Goal: Answer question/provide support: Share knowledge or assist other users

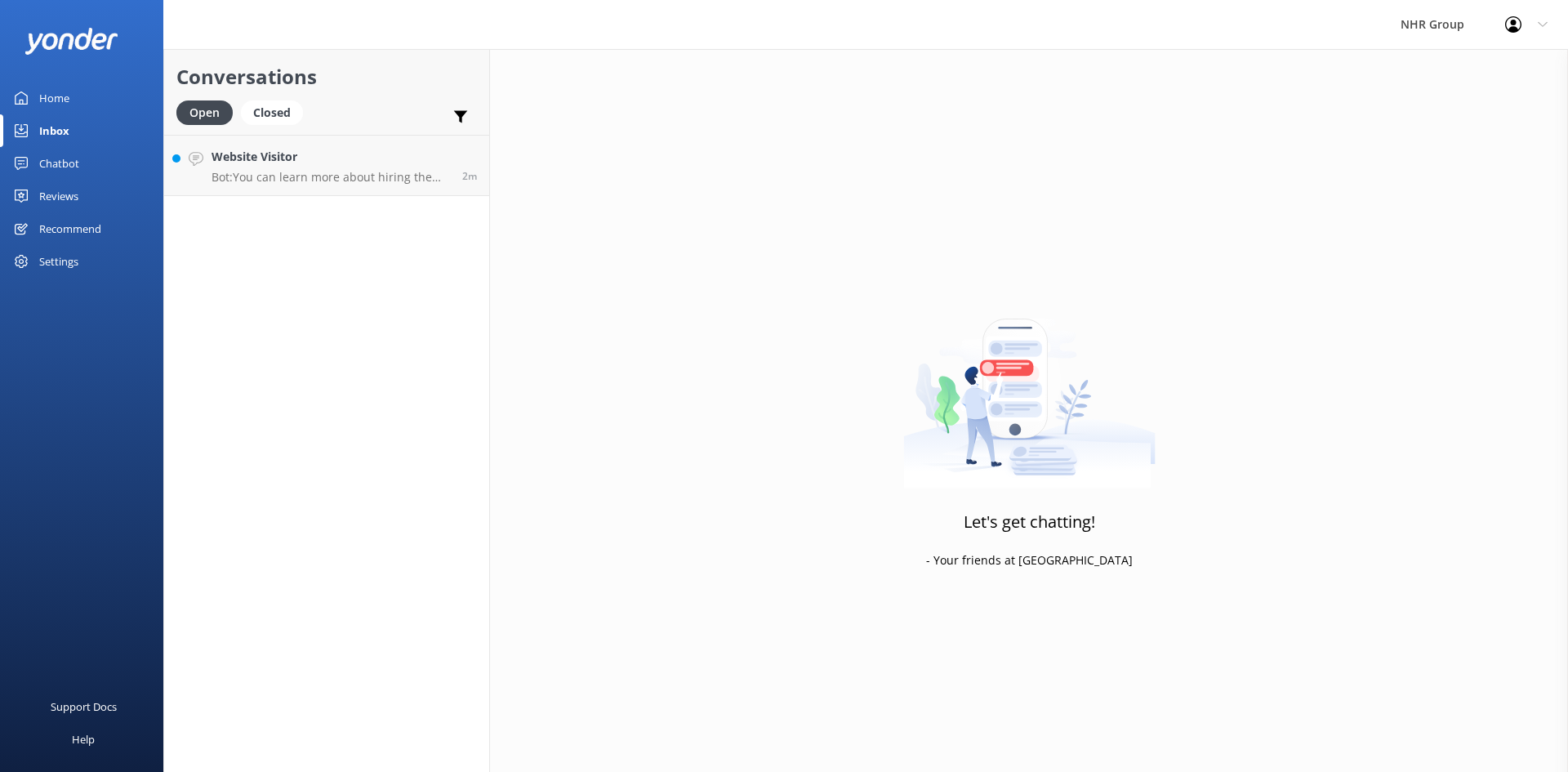
click at [42, 93] on div "Home" at bounding box center [55, 98] width 31 height 32
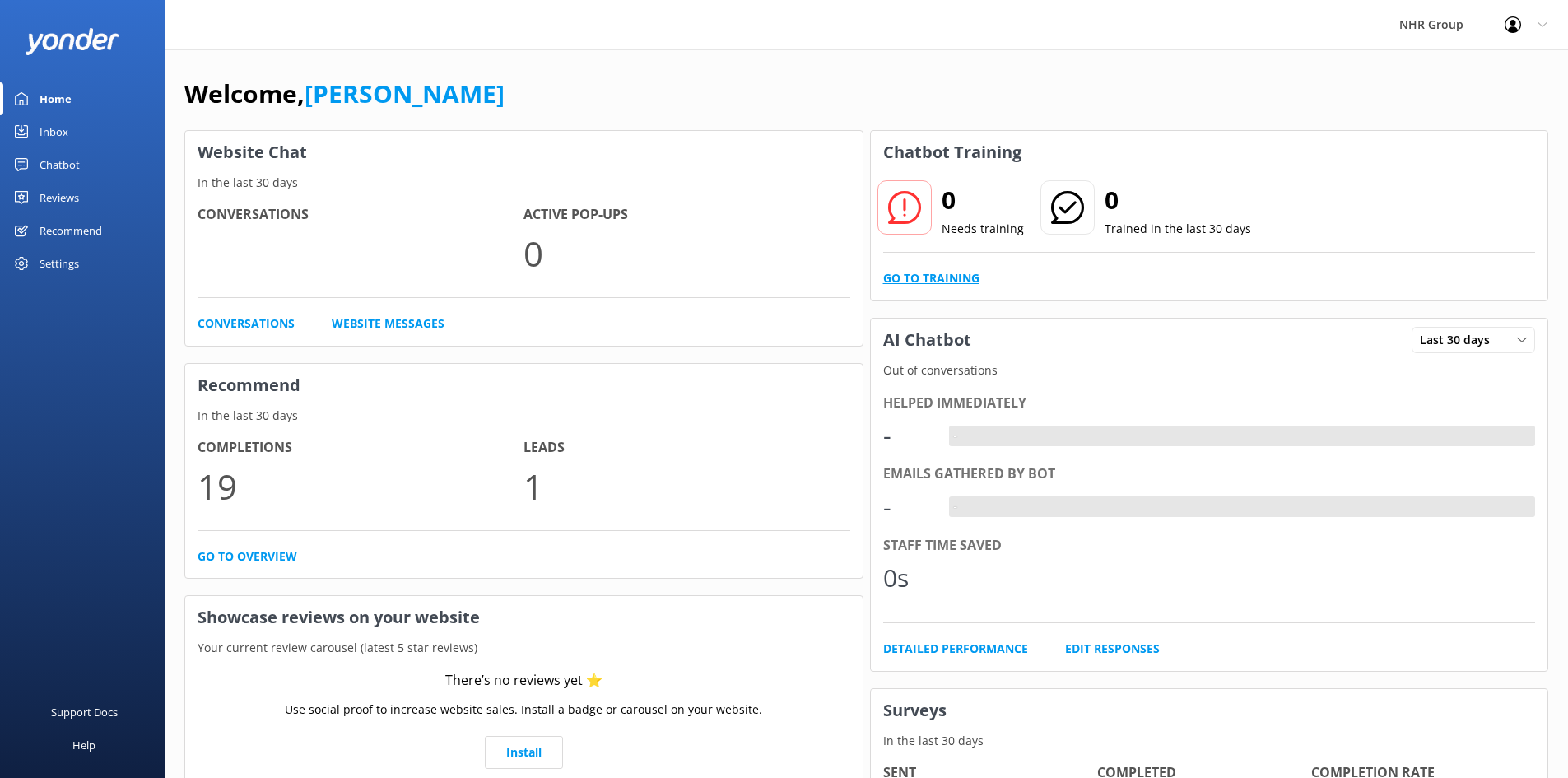
click at [955, 274] on link "Go to Training" at bounding box center [932, 278] width 96 height 18
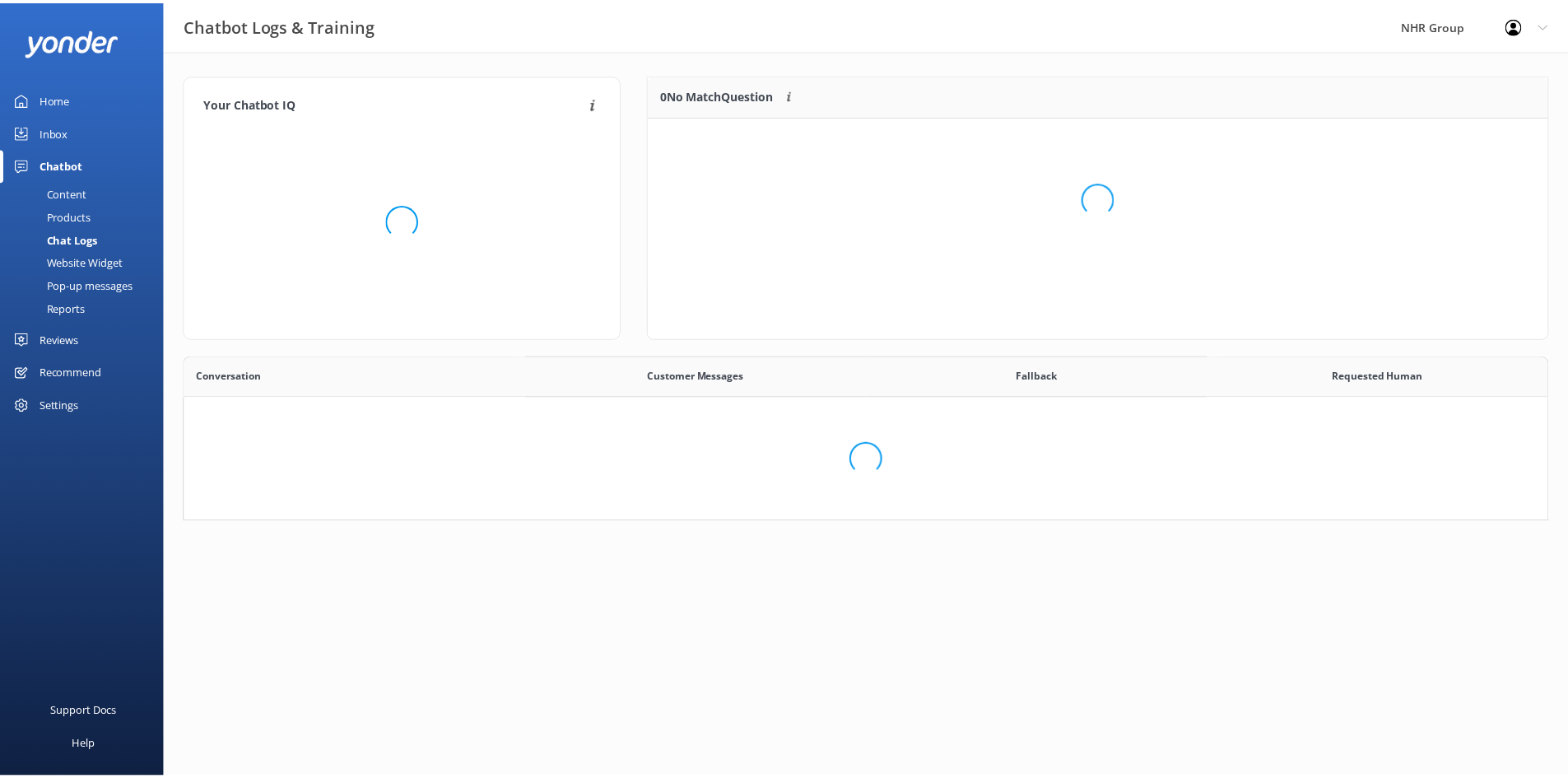
scroll to position [565, 1350]
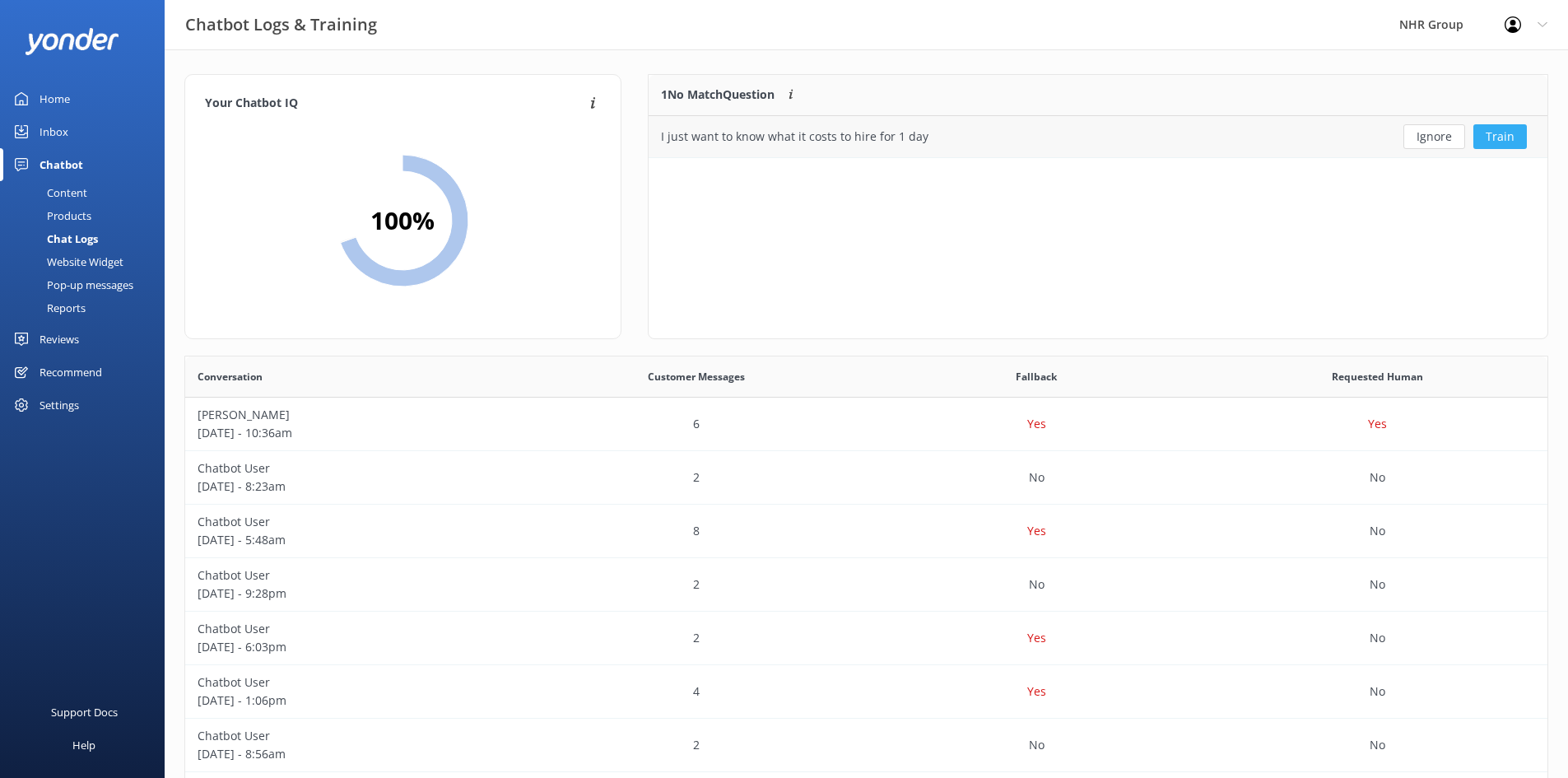
click at [1503, 130] on button "Train" at bounding box center [1500, 136] width 54 height 25
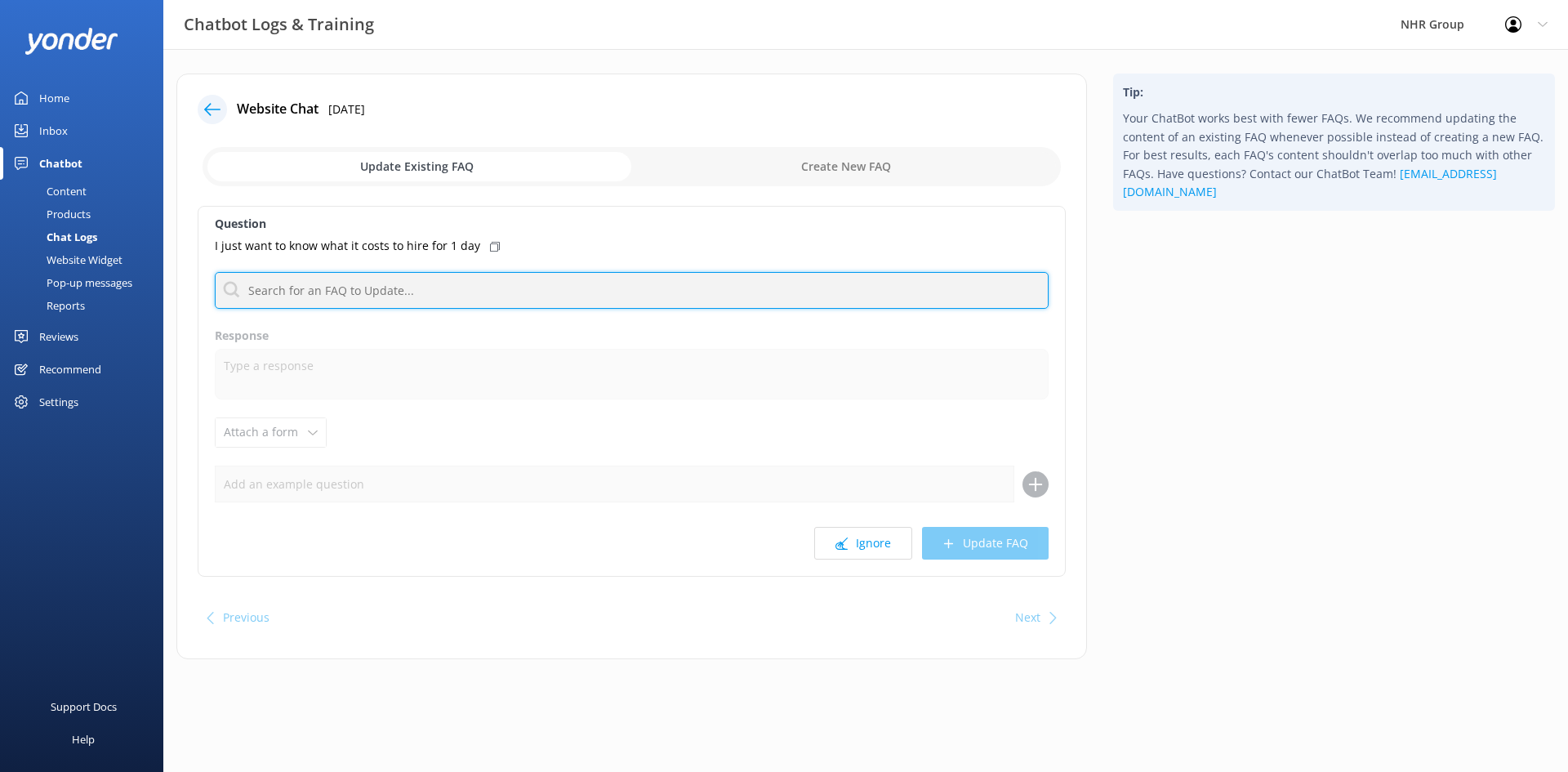
drag, startPoint x: 426, startPoint y: 286, endPoint x: 410, endPoint y: 257, distance: 33.1
click at [425, 286] on input "text" at bounding box center [631, 290] width 834 height 37
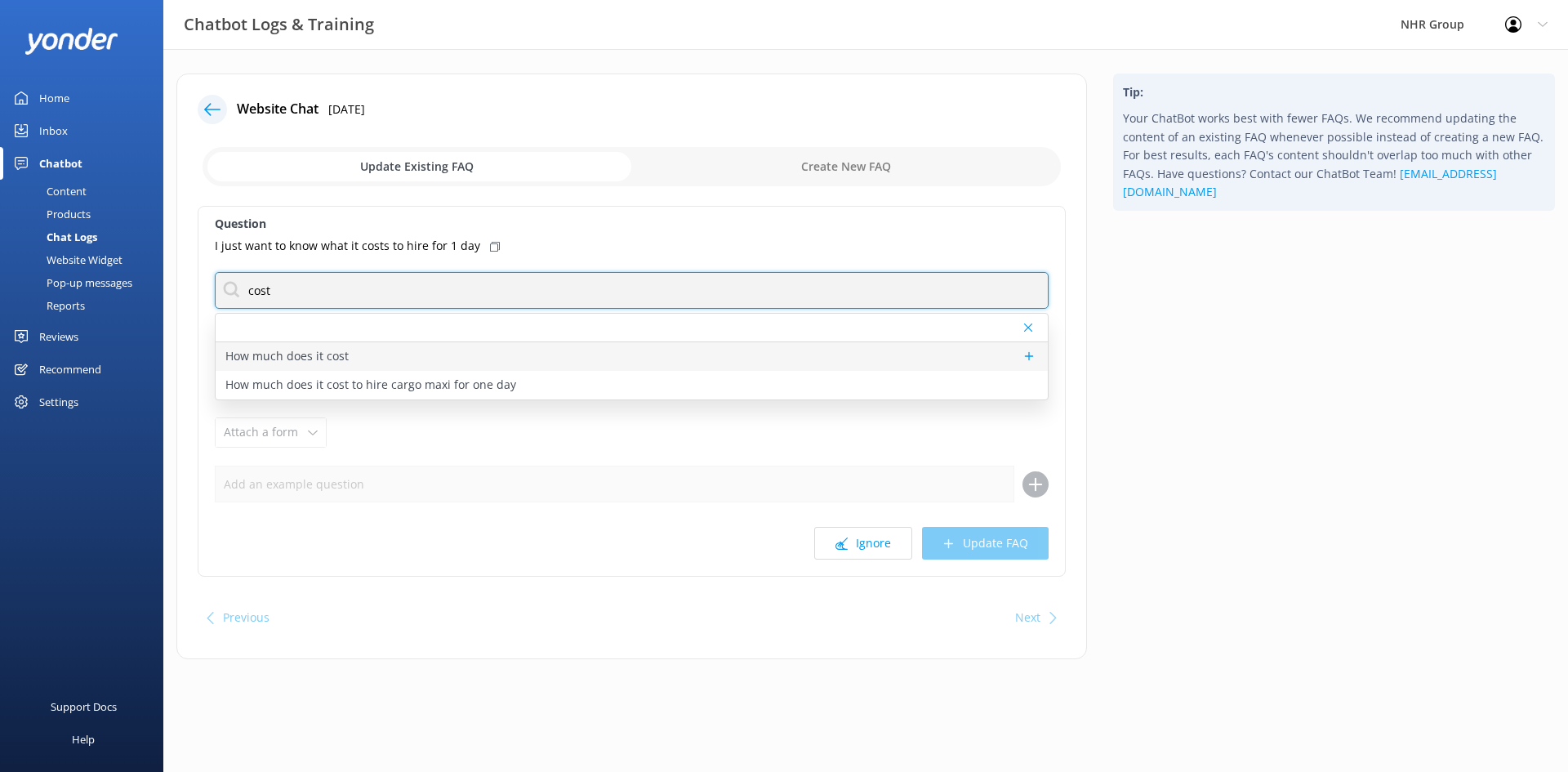
type input "cost"
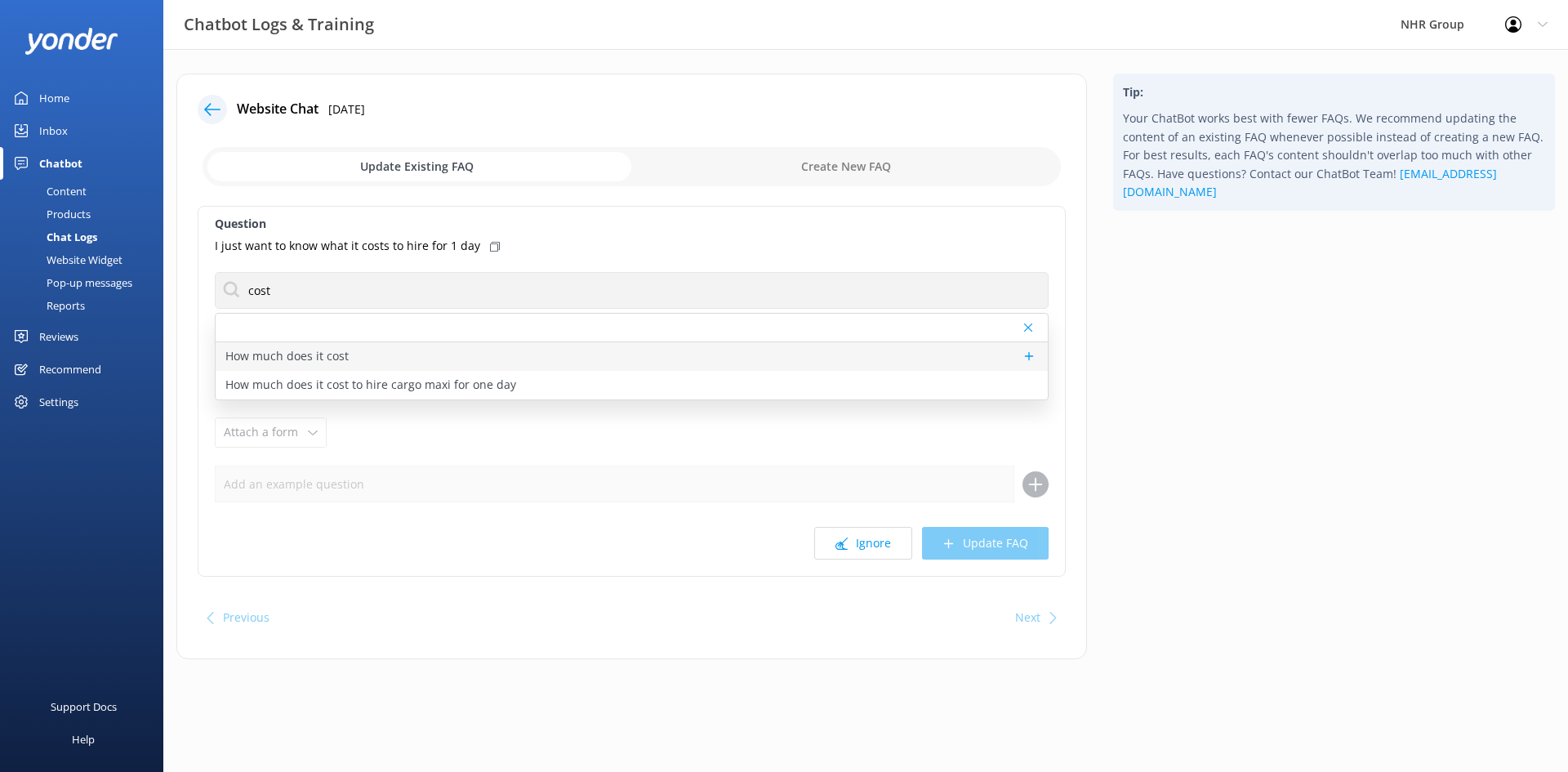
click at [331, 354] on p "How much does it cost" at bounding box center [286, 356] width 123 height 18
type textarea "Prices vary depending on the vehicle type, location, and your specific rental n…"
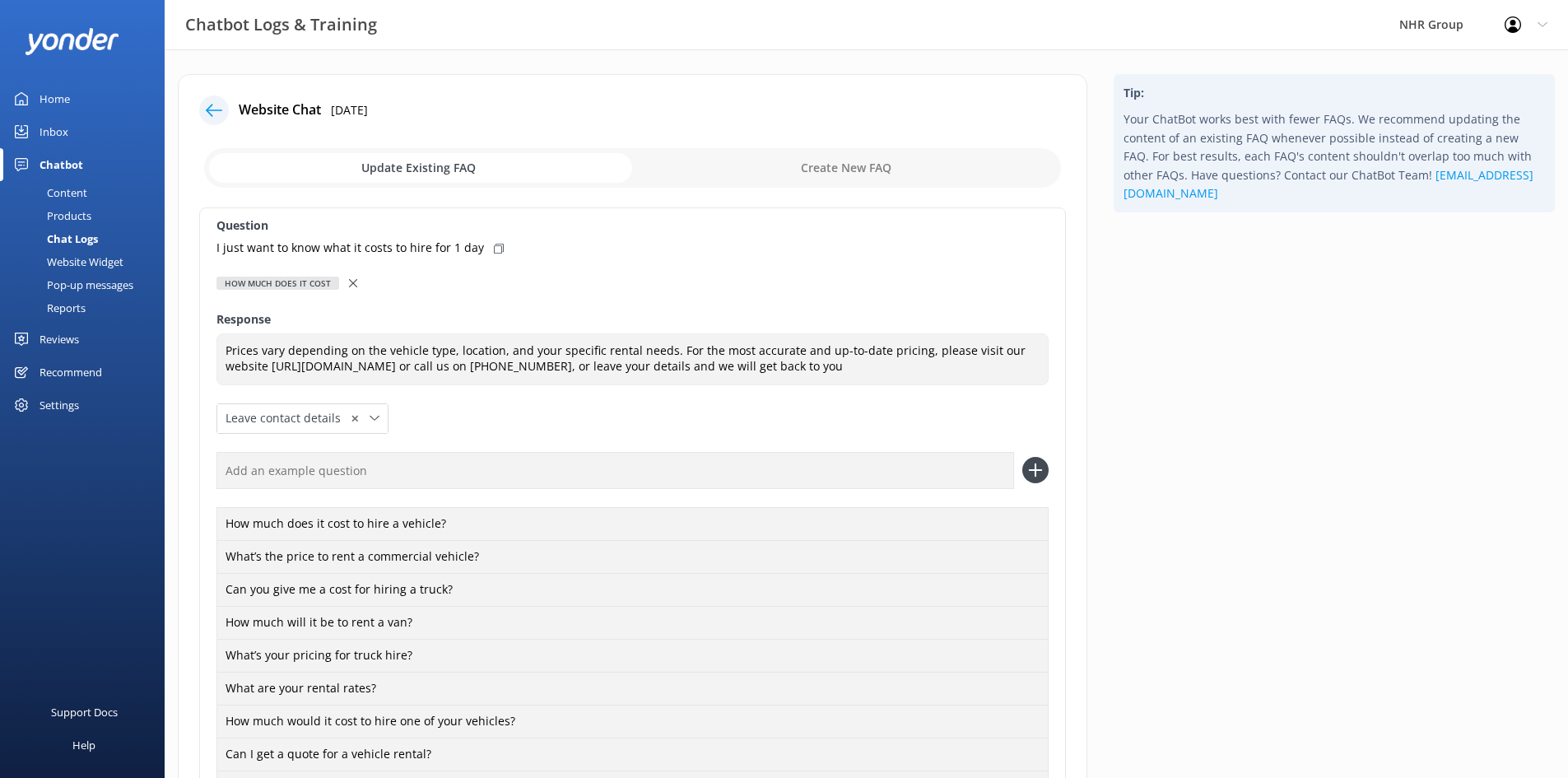
scroll to position [576, 0]
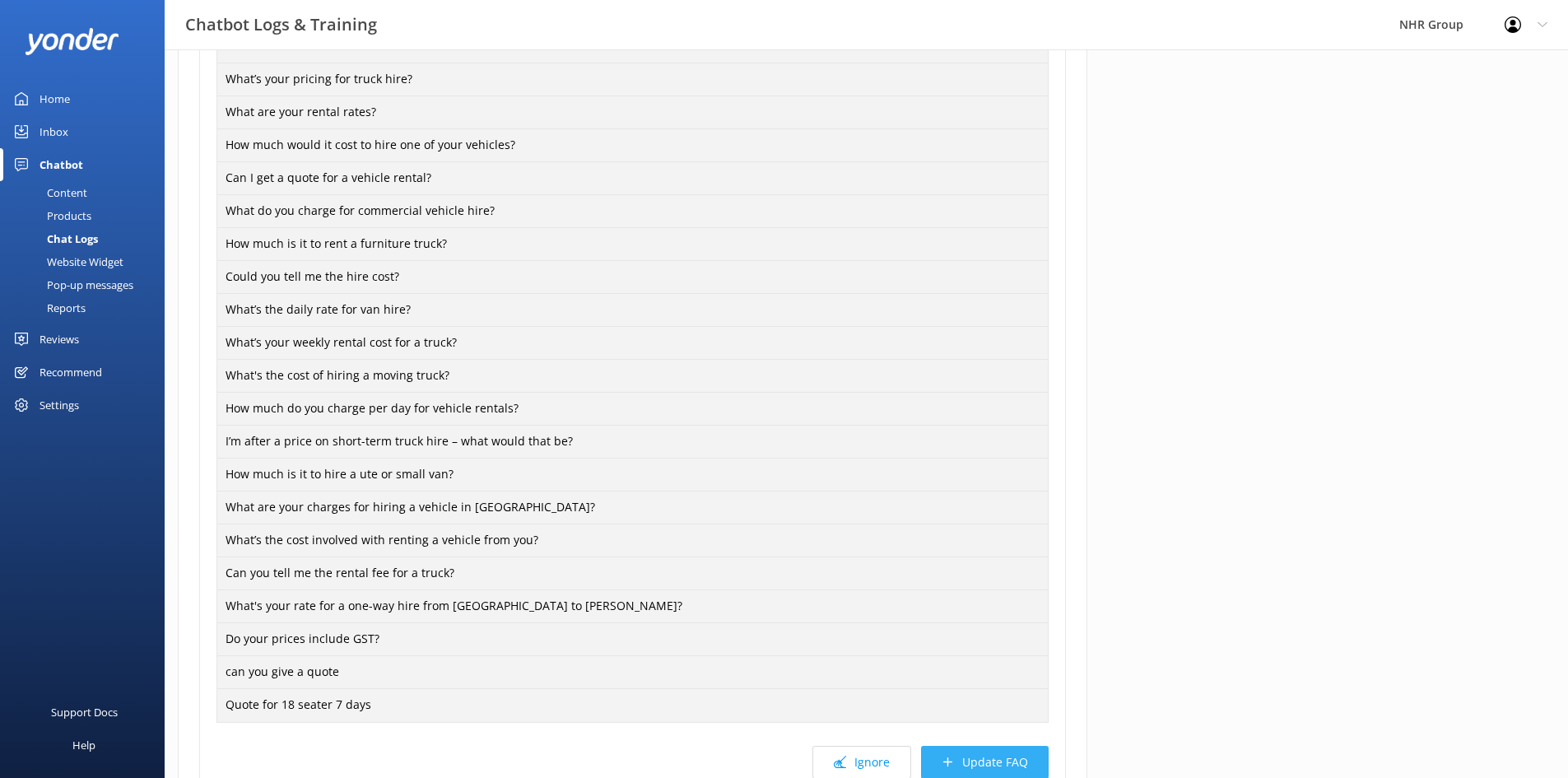
click at [983, 765] on button "Update FAQ" at bounding box center [984, 762] width 128 height 33
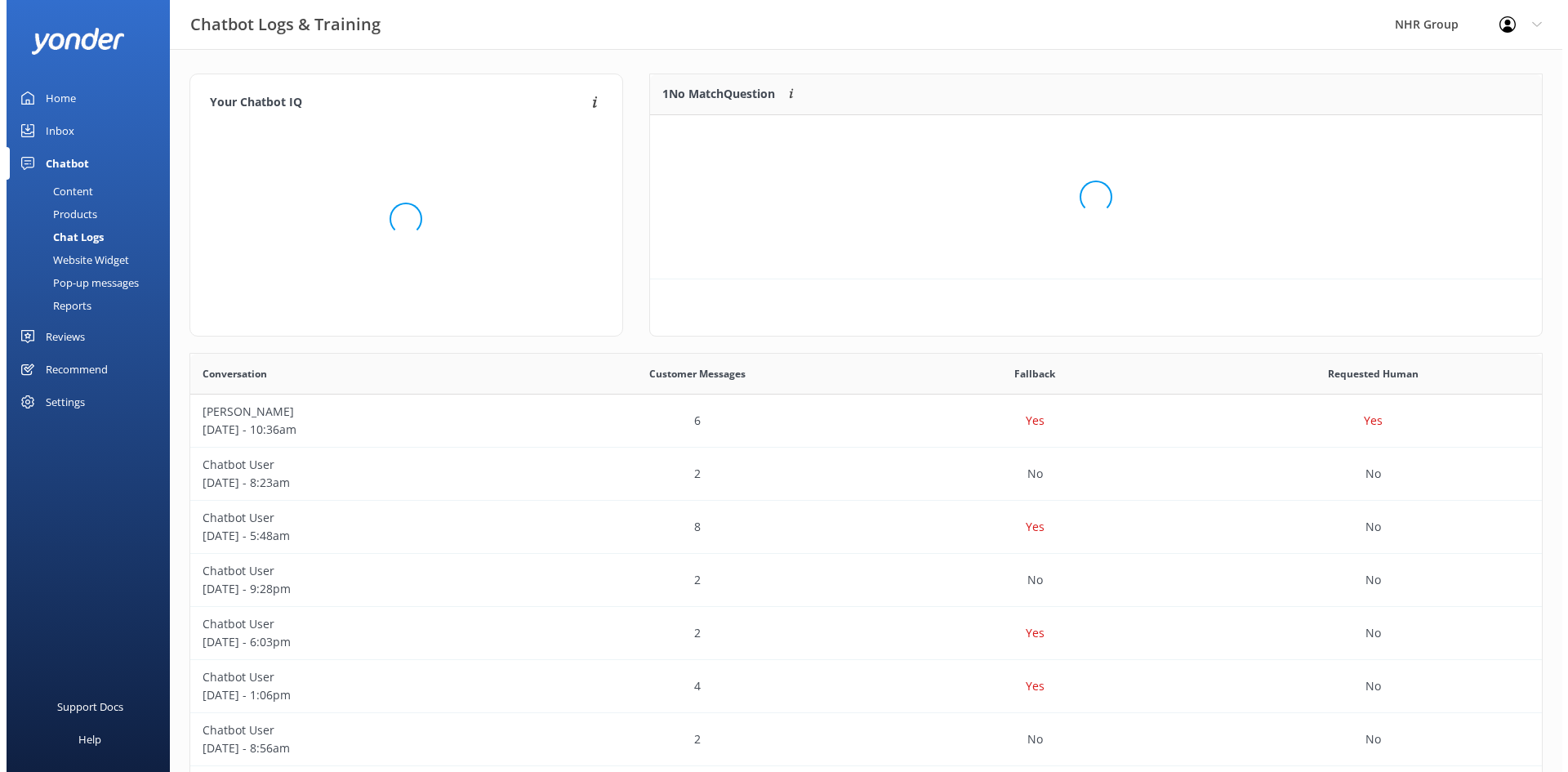
scroll to position [192, 879]
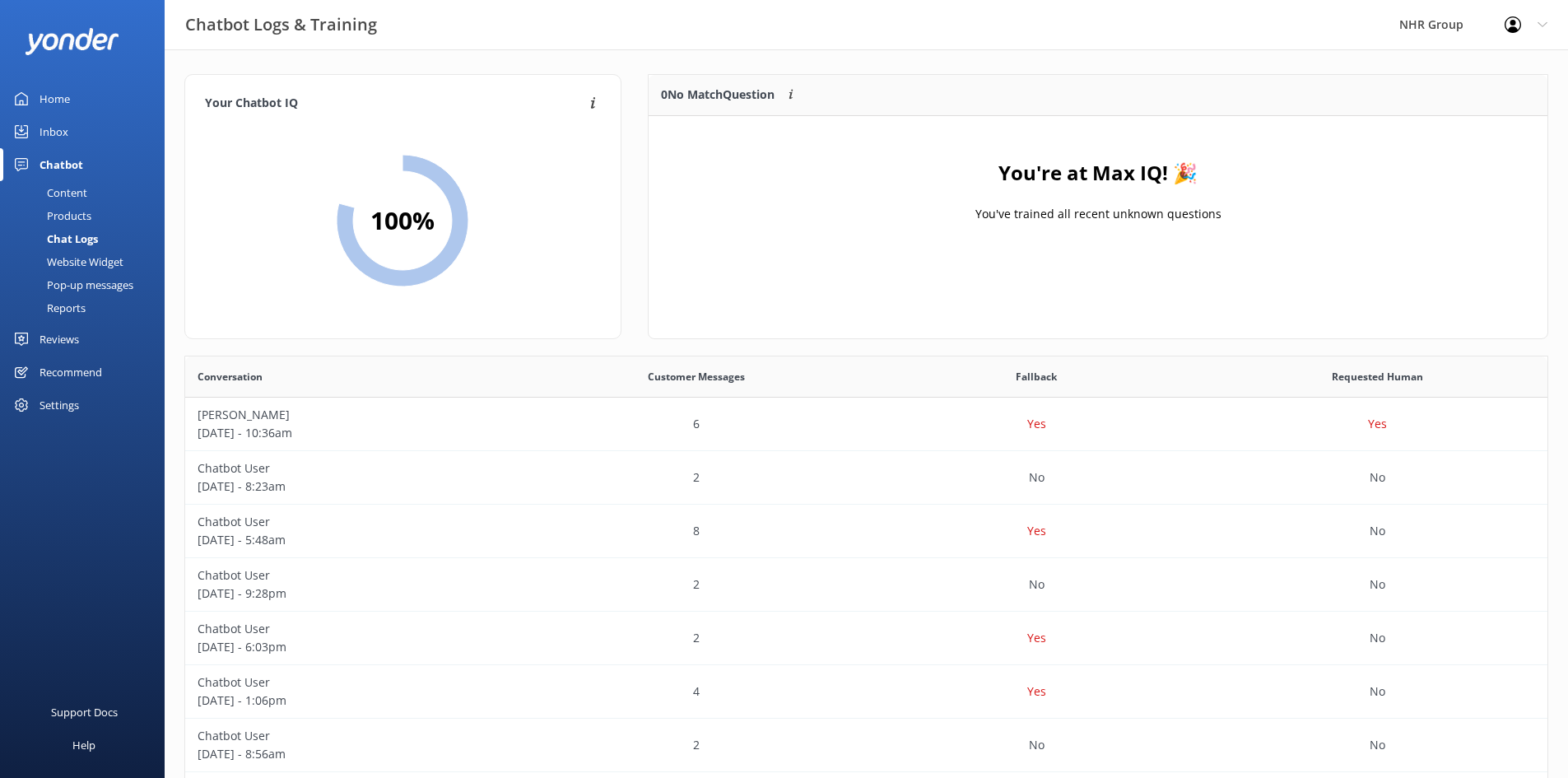
click at [56, 129] on div "Inbox" at bounding box center [54, 132] width 29 height 33
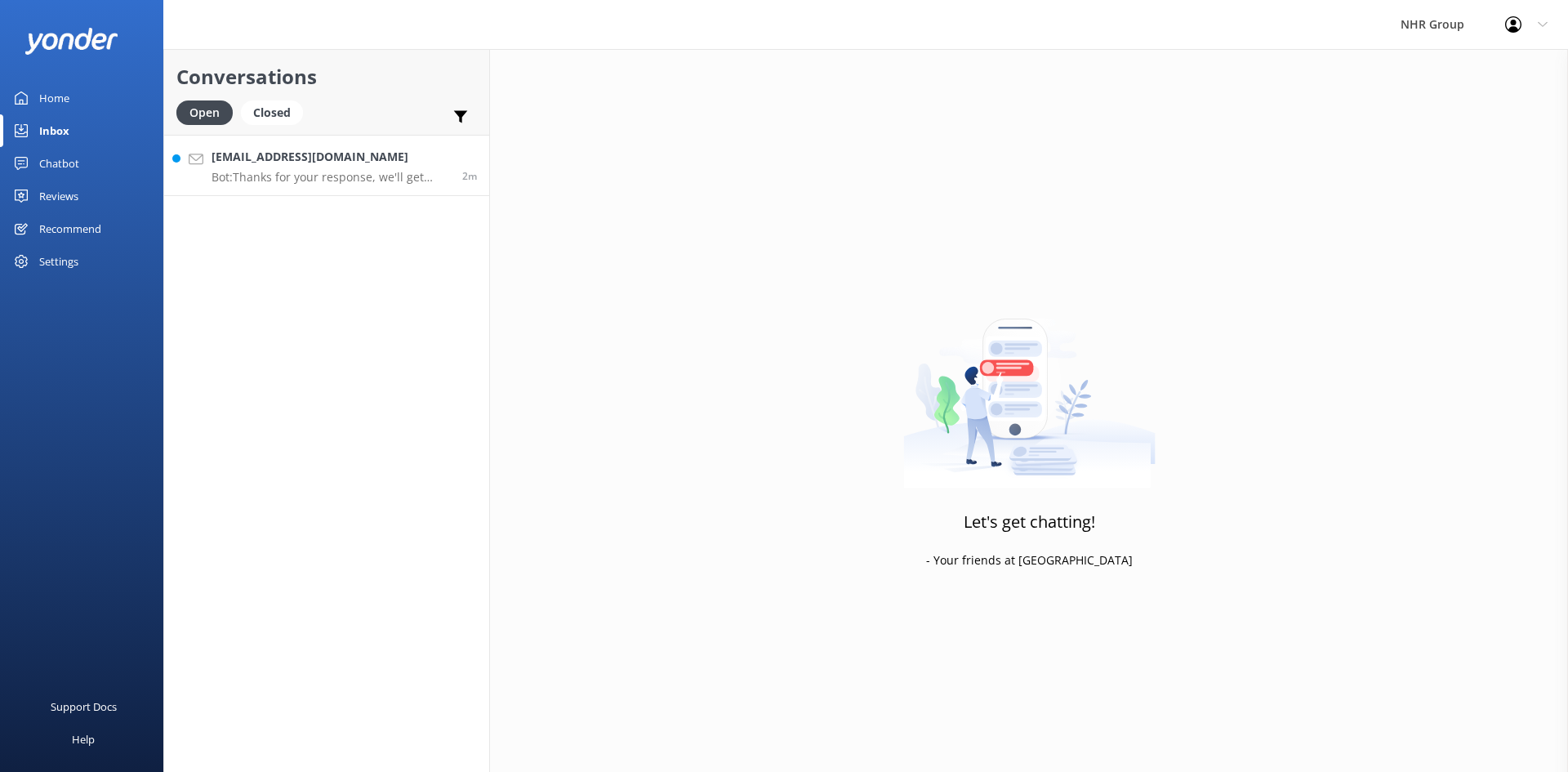
click at [321, 168] on div "[EMAIL_ADDRESS][DOMAIN_NAME] Bot: Thanks for your response, we'll get back to y…" at bounding box center [331, 165] width 239 height 35
